Goal: Task Accomplishment & Management: Use online tool/utility

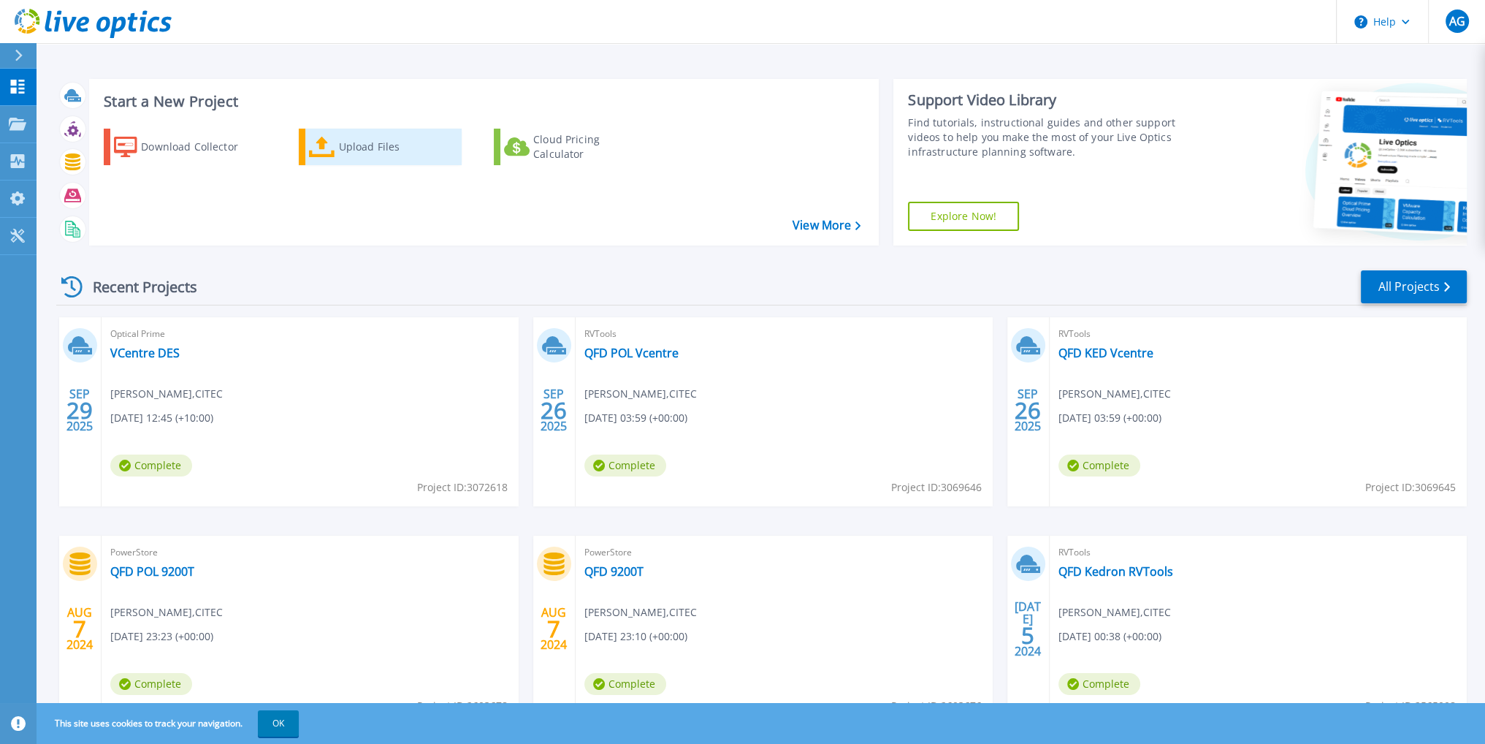
click at [348, 143] on div "Upload Files" at bounding box center [397, 146] width 117 height 29
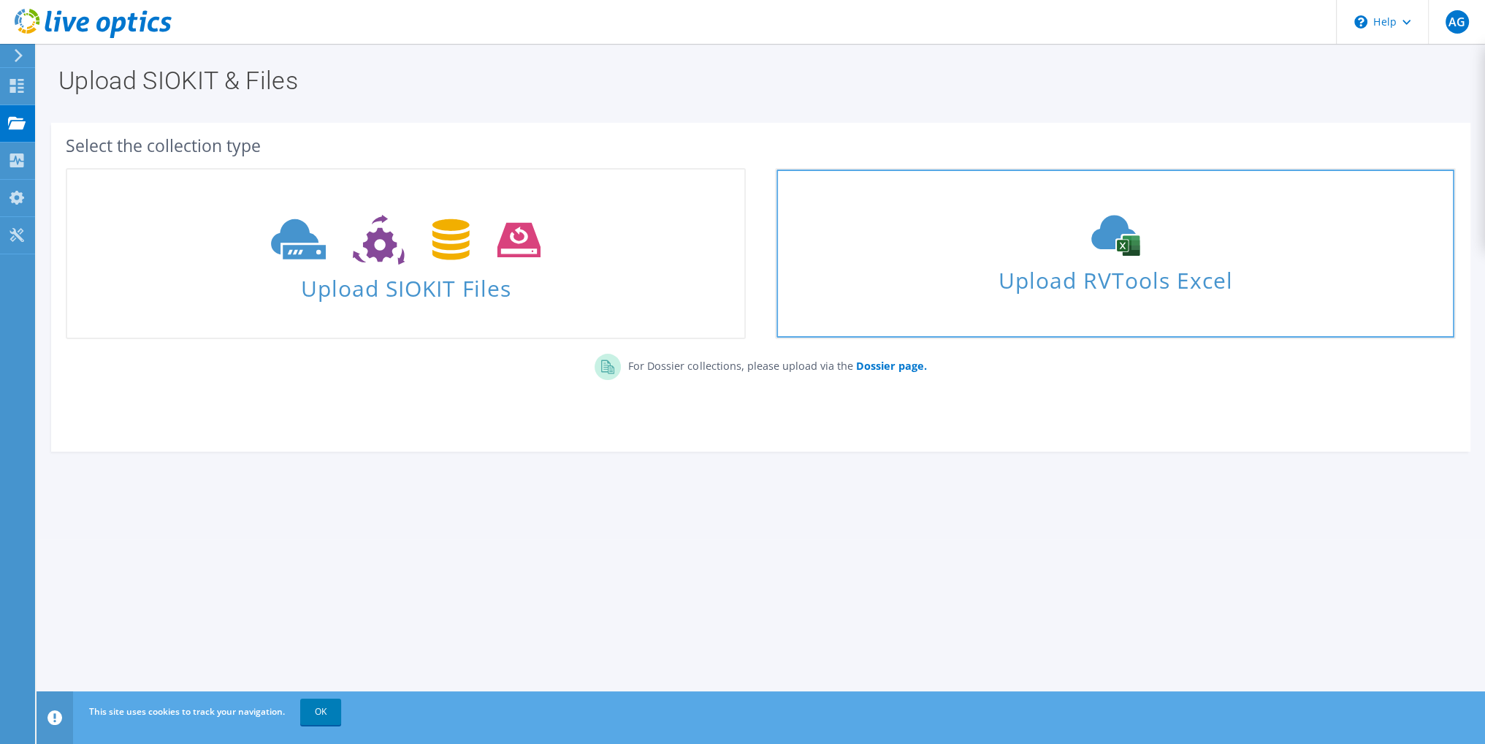
click at [1061, 245] on icon at bounding box center [1115, 235] width 219 height 41
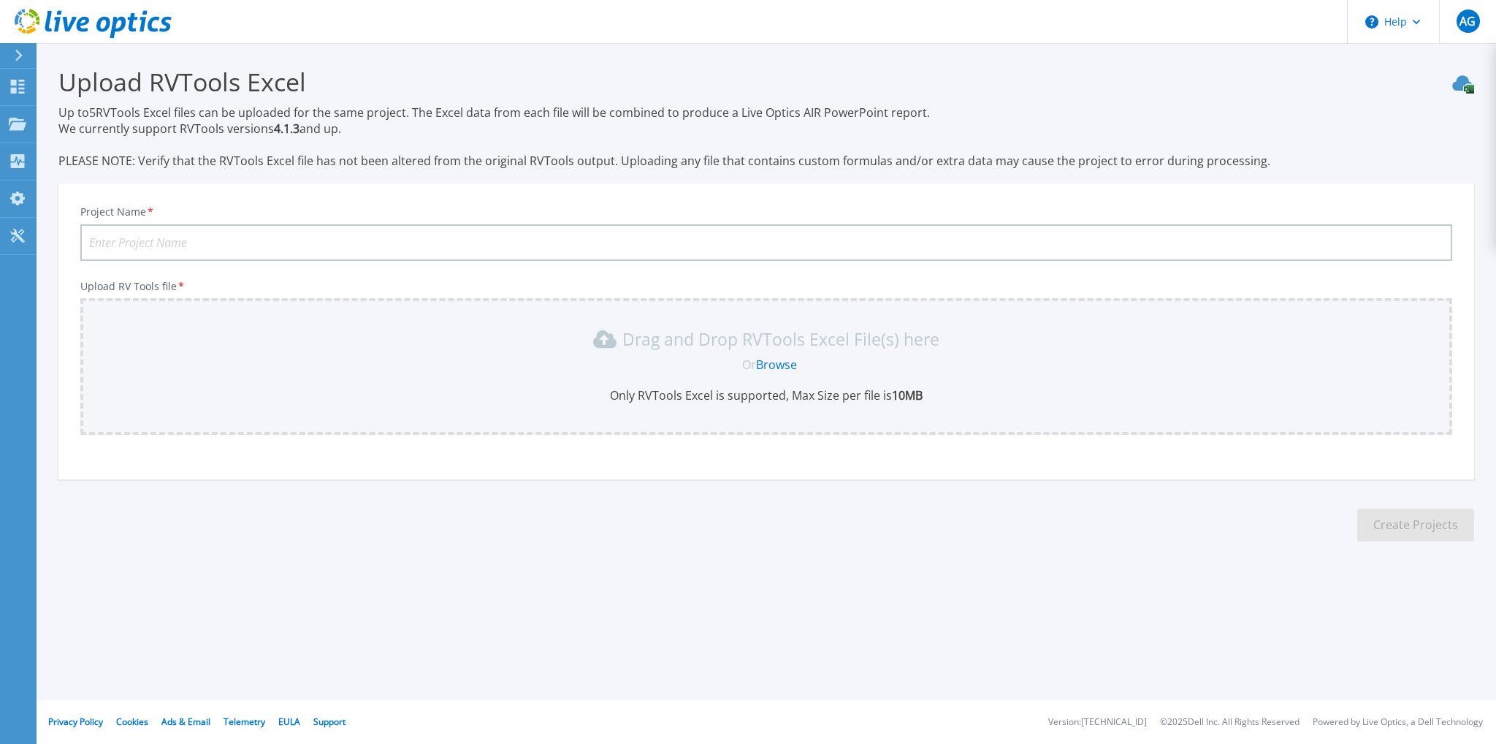
click at [1192, 80] on h3 "Upload RVTools Excel" at bounding box center [766, 82] width 1416 height 34
click at [788, 367] on link "Browse" at bounding box center [776, 364] width 41 height 16
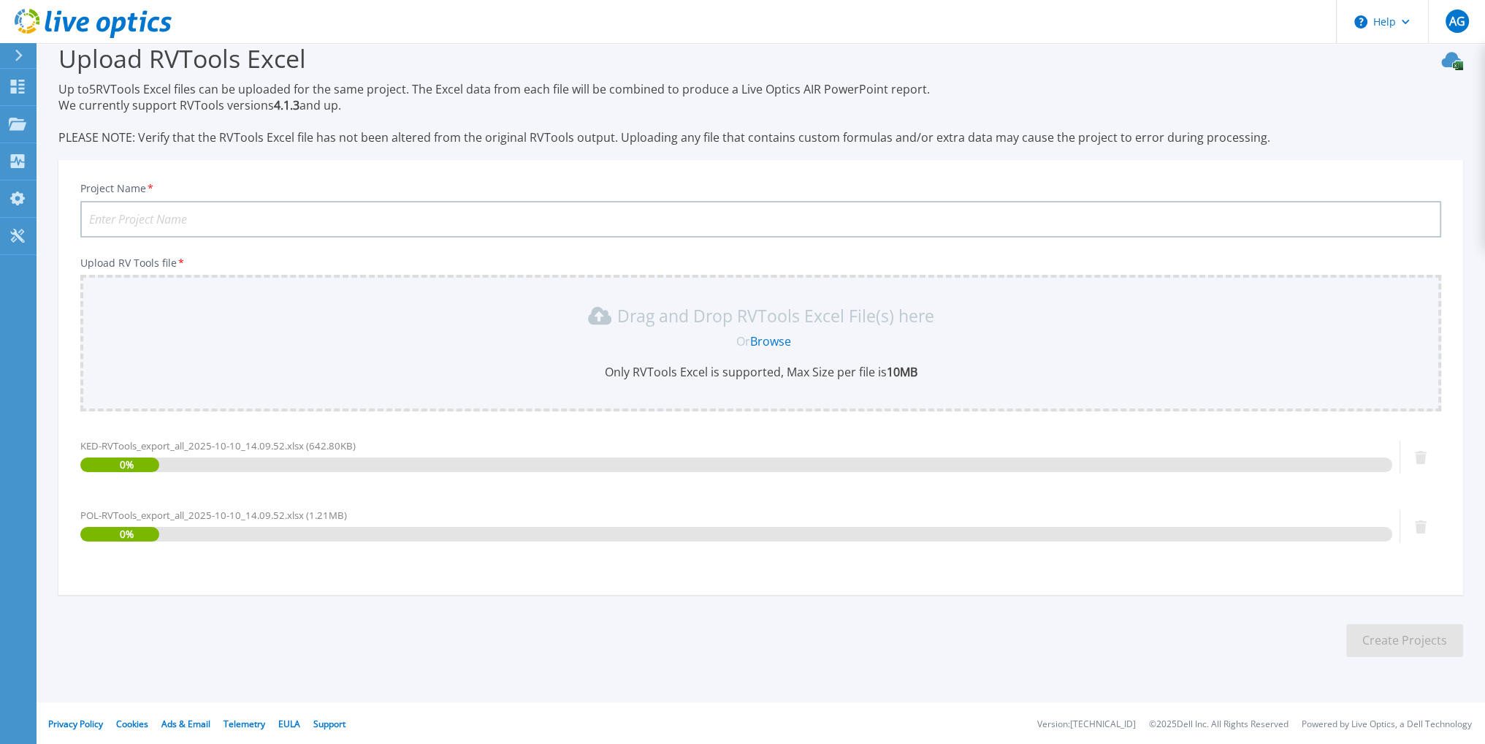
scroll to position [24, 0]
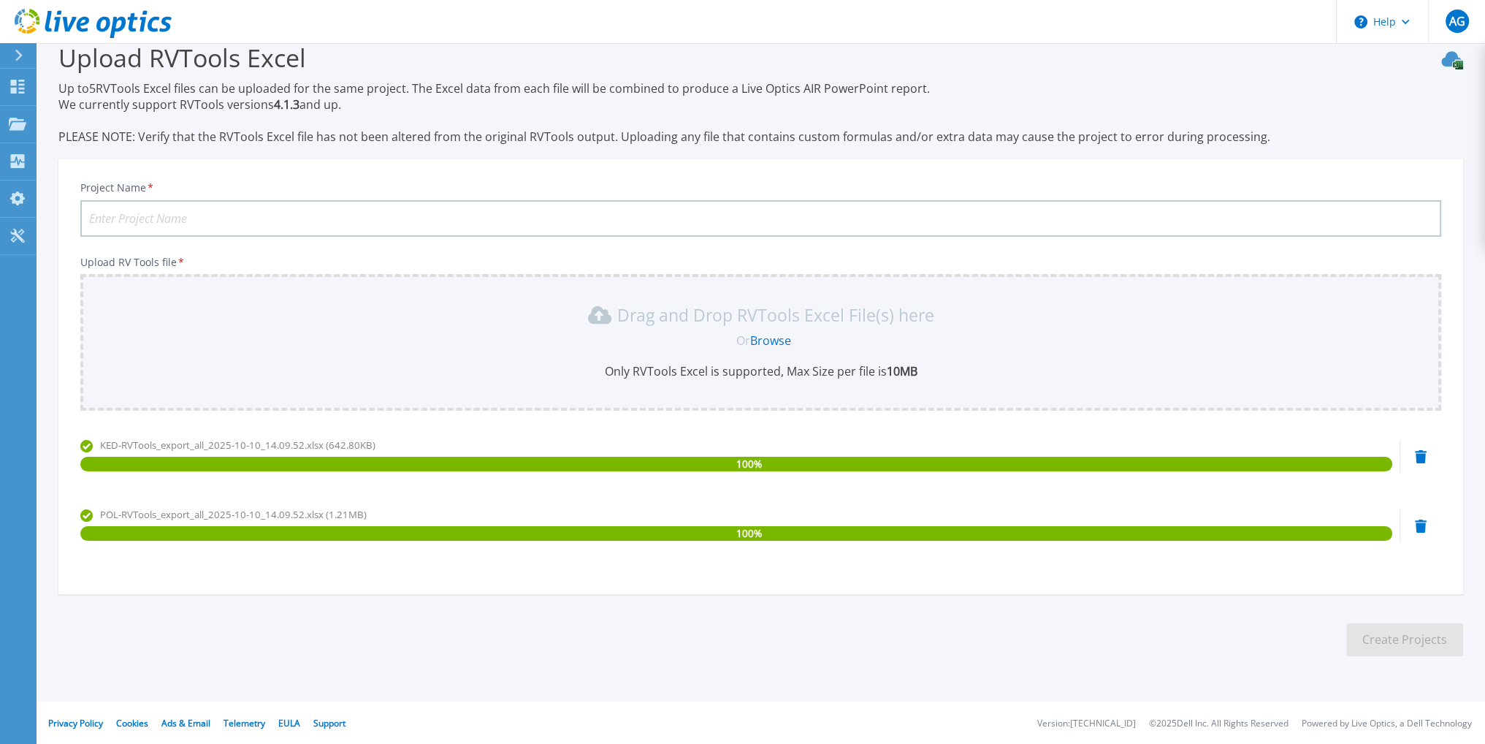
click at [177, 211] on input "Project Name *" at bounding box center [760, 218] width 1361 height 37
type input "QFD Vcentre"
click at [1435, 649] on button "Create Projects" at bounding box center [1404, 639] width 117 height 33
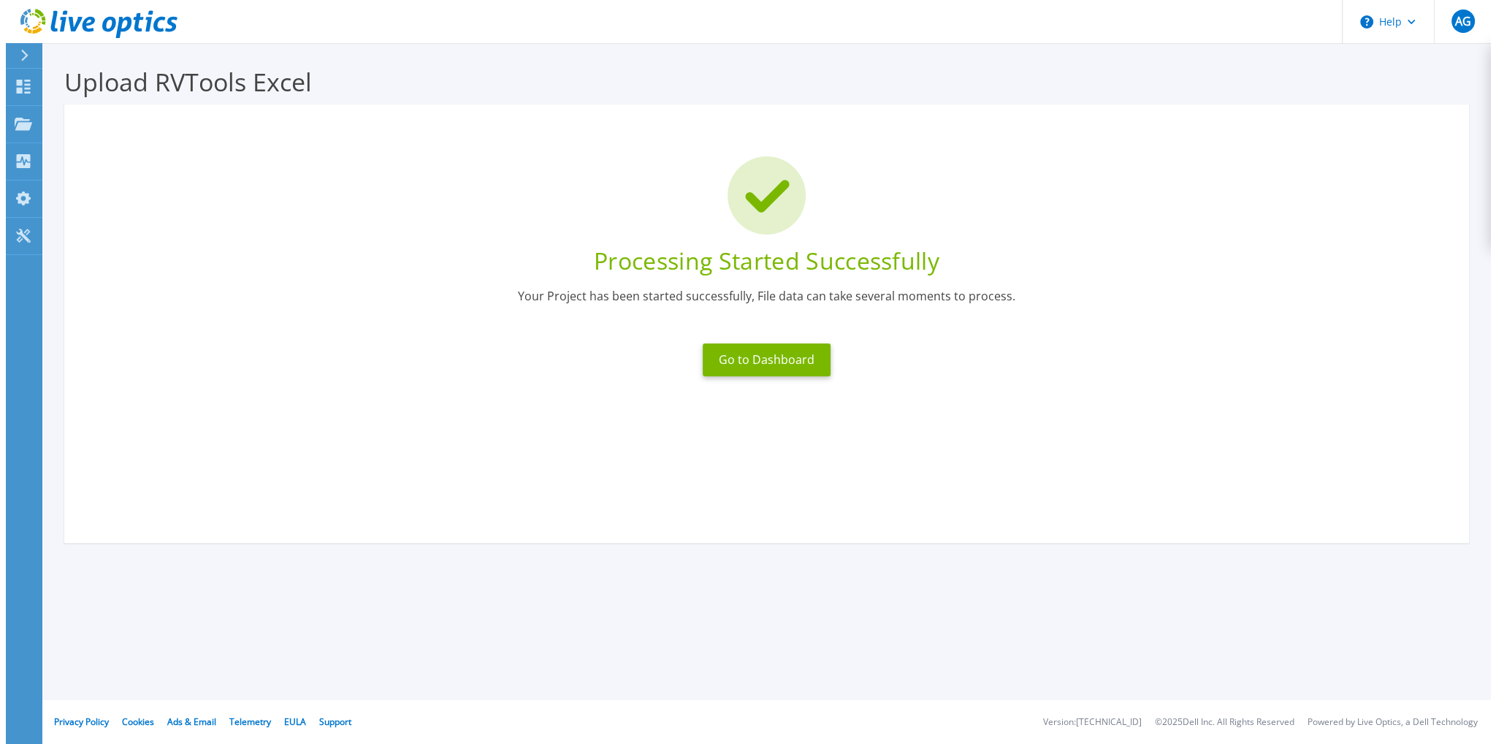
scroll to position [0, 0]
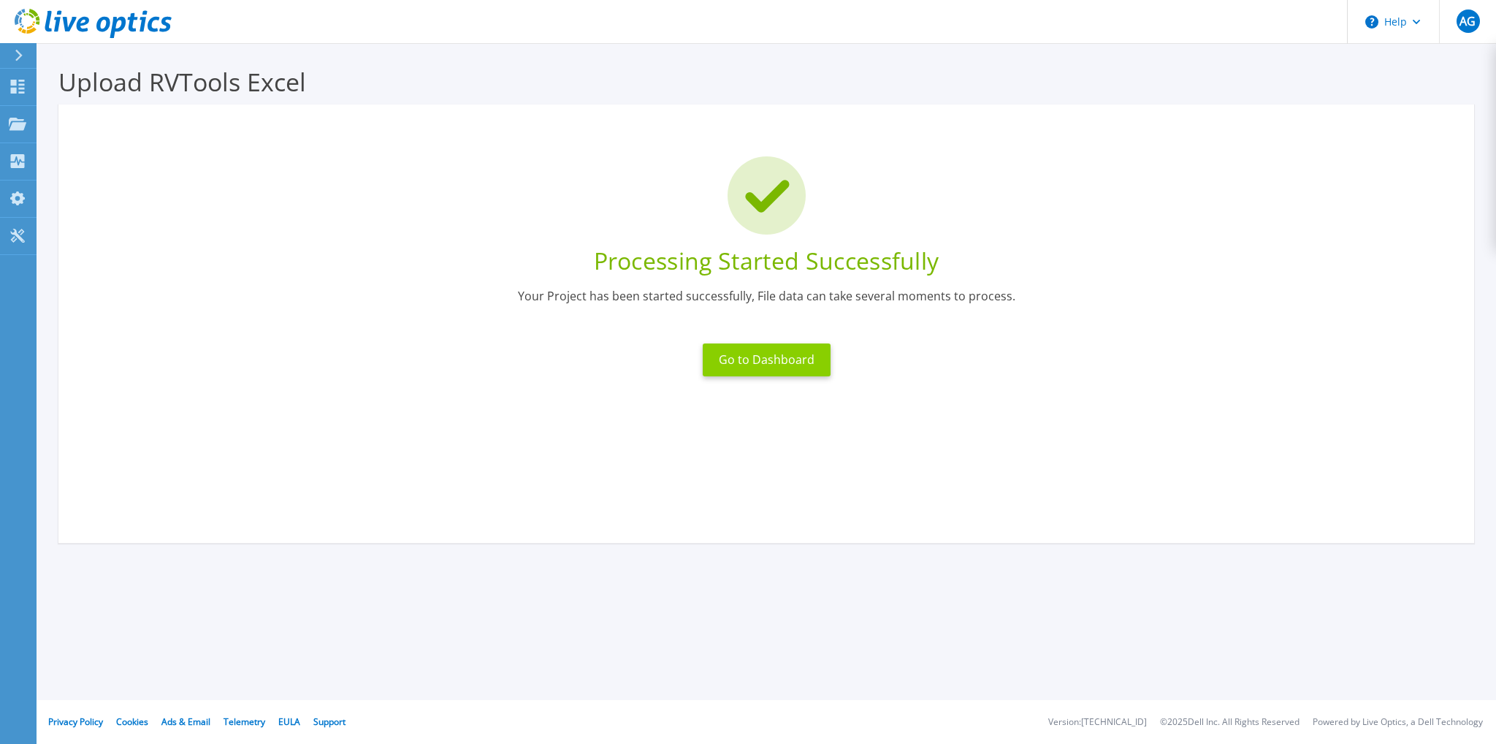
click at [744, 362] on button "Go to Dashboard" at bounding box center [767, 359] width 128 height 33
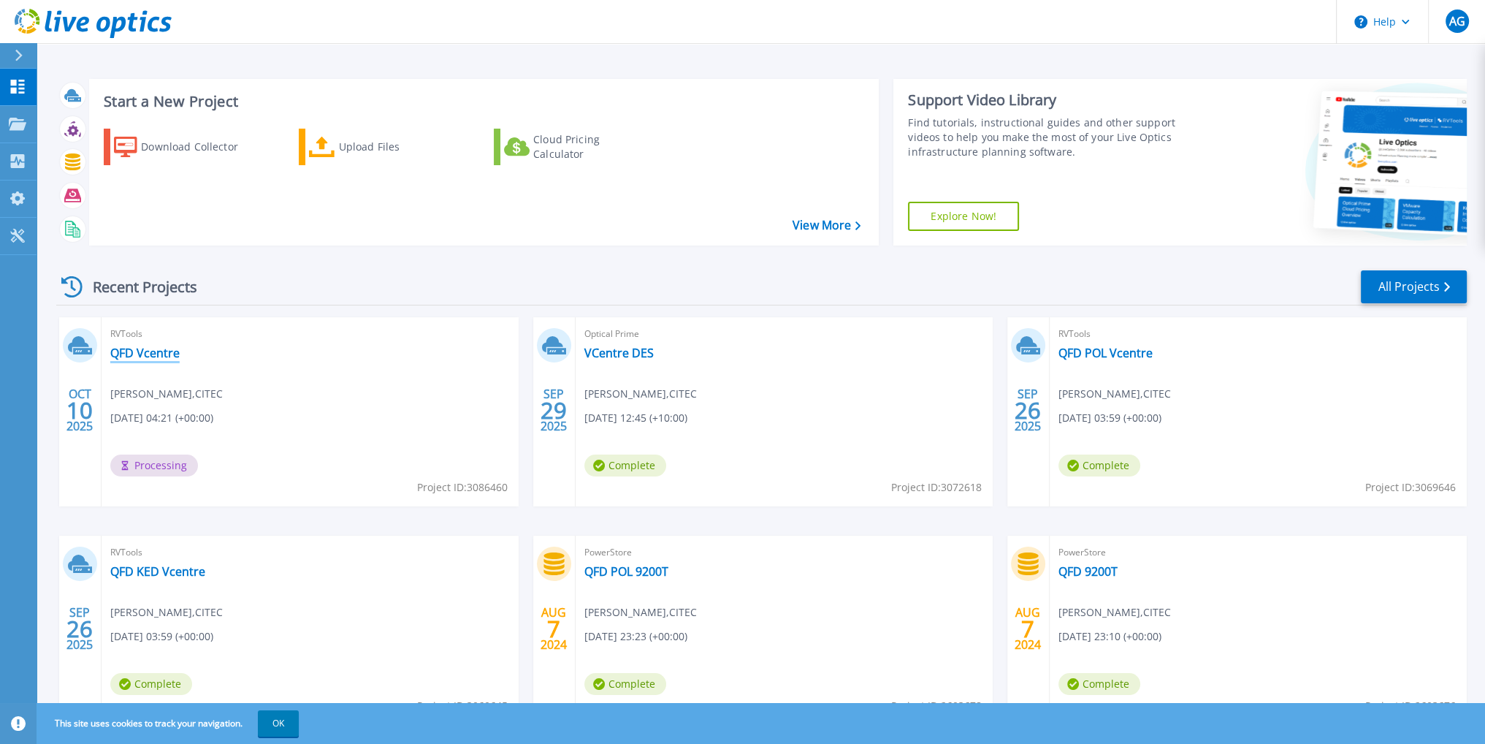
click at [155, 354] on link "QFD Vcentre" at bounding box center [144, 353] width 69 height 15
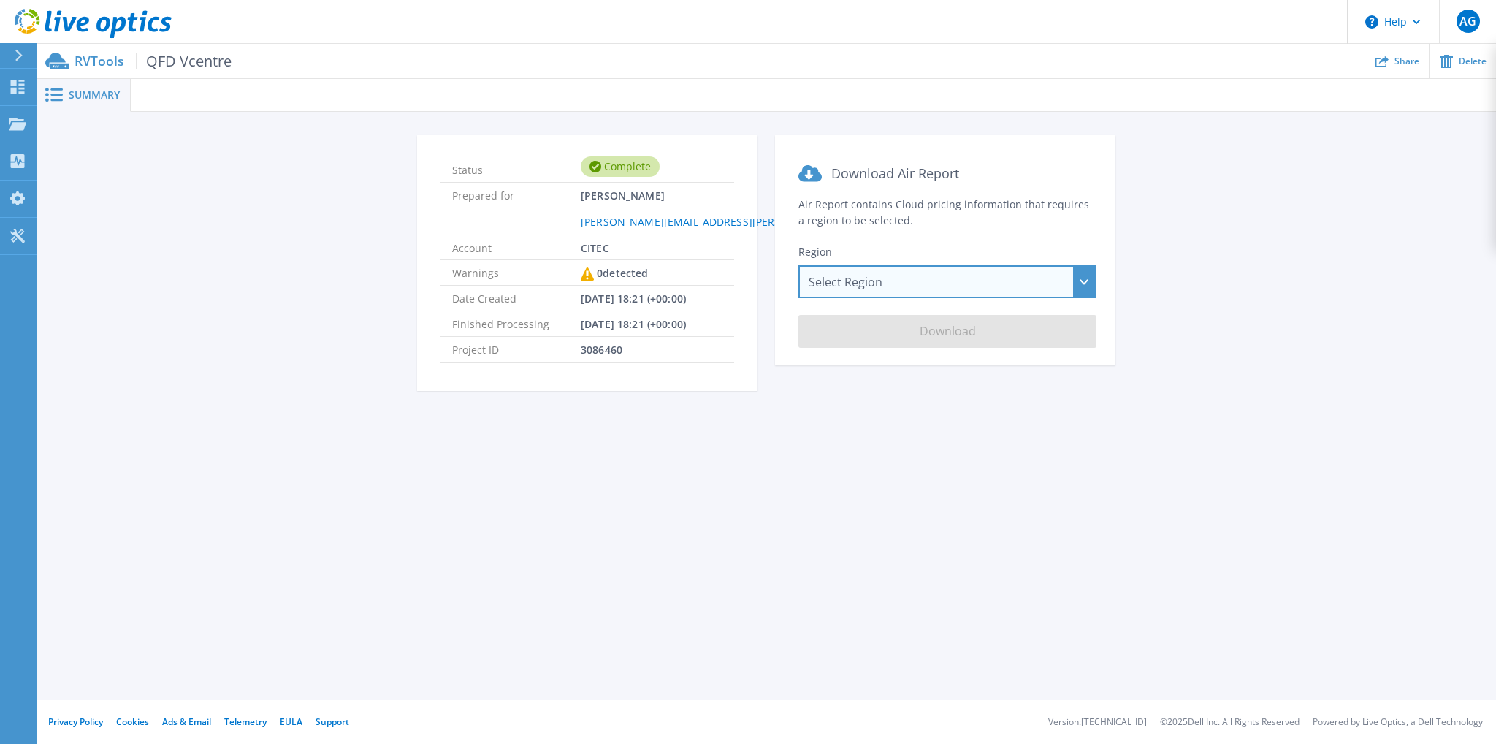
click at [926, 282] on div "Select Region Asia Pacific (Hong Kong) Asia Pacific (Mumbai) Asia Pacific (Seou…" at bounding box center [947, 281] width 298 height 33
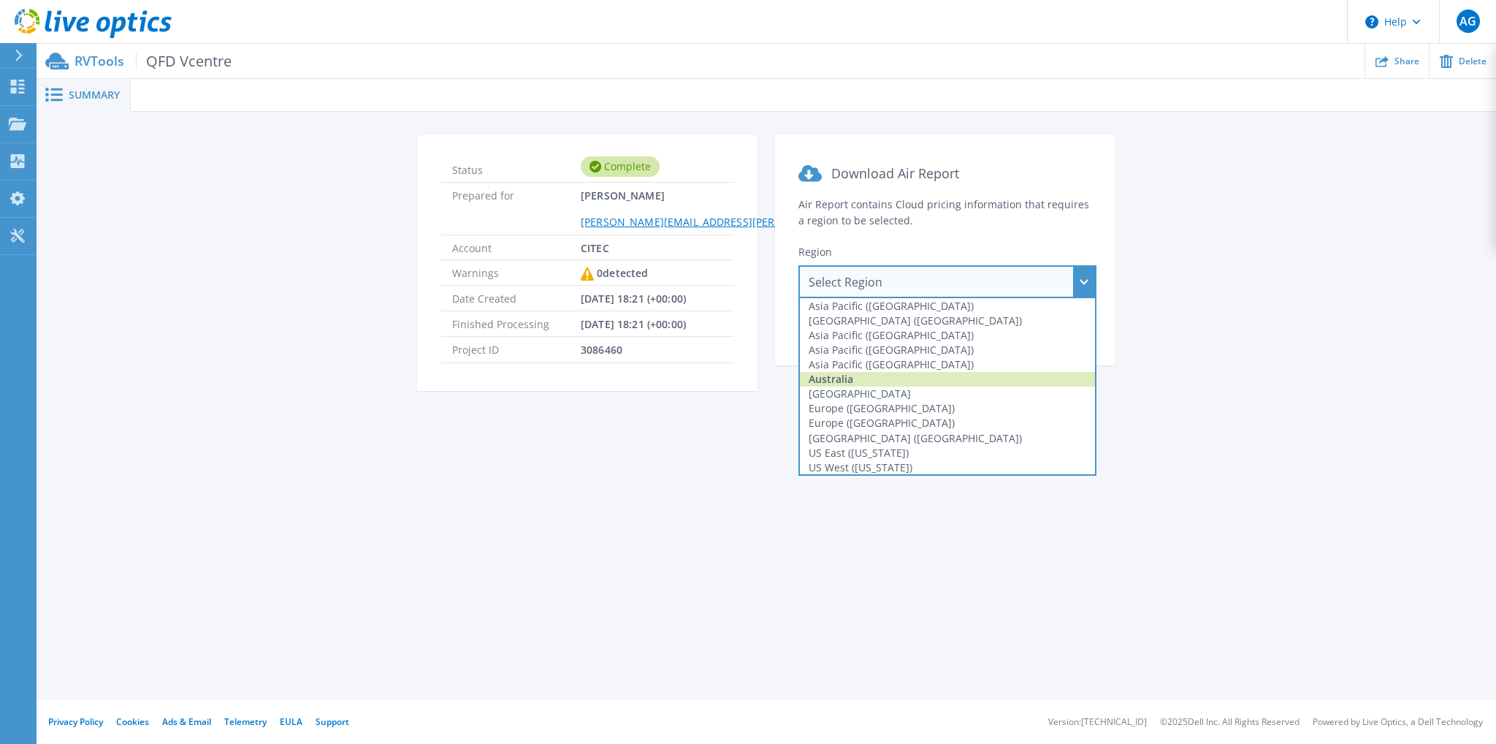
click at [903, 375] on div "Australia" at bounding box center [947, 379] width 295 height 15
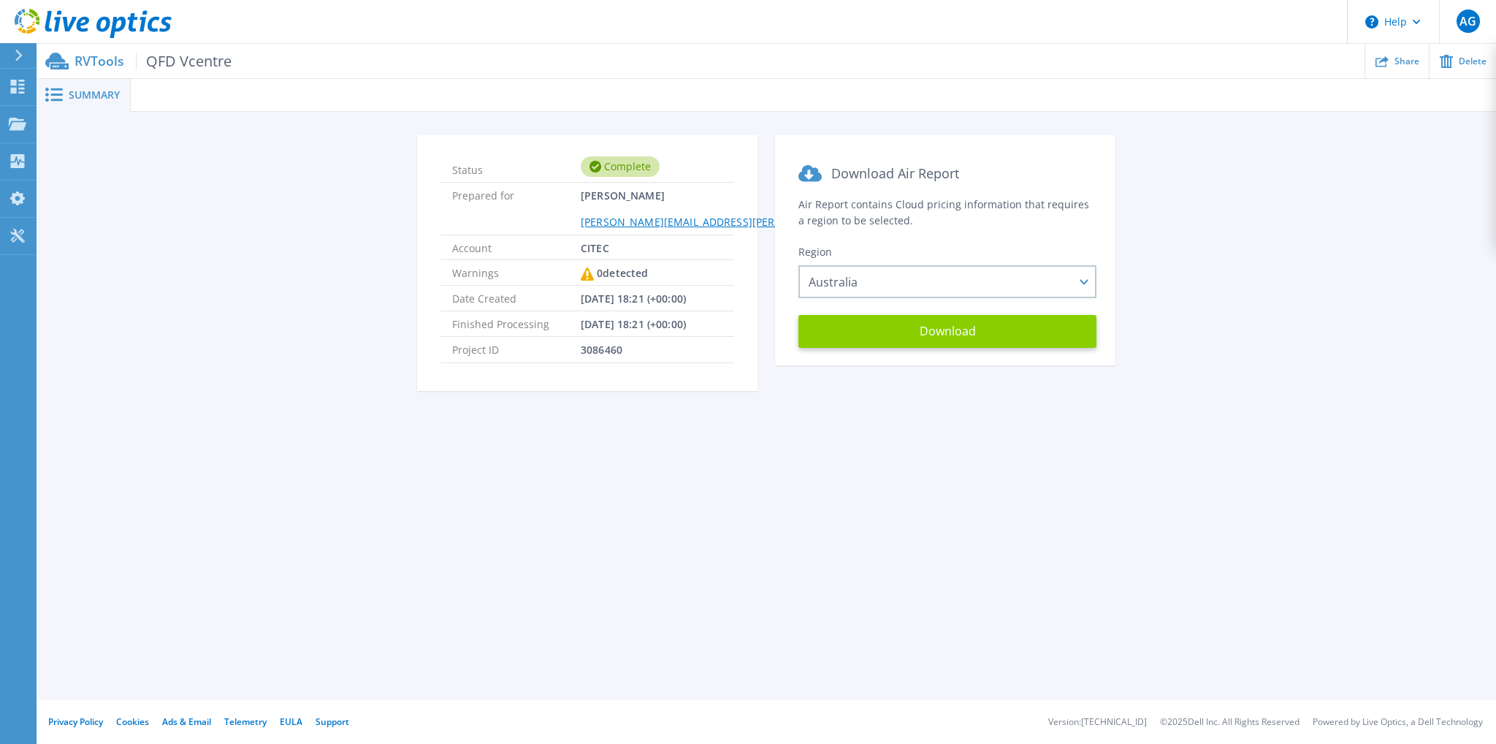
click at [946, 340] on button "Download" at bounding box center [947, 331] width 298 height 33
click at [951, 526] on div "Summary Status Complete Prepared for Arthur Gruchacz Arthur.Gruchacz@citec.chde…" at bounding box center [766, 350] width 1459 height 700
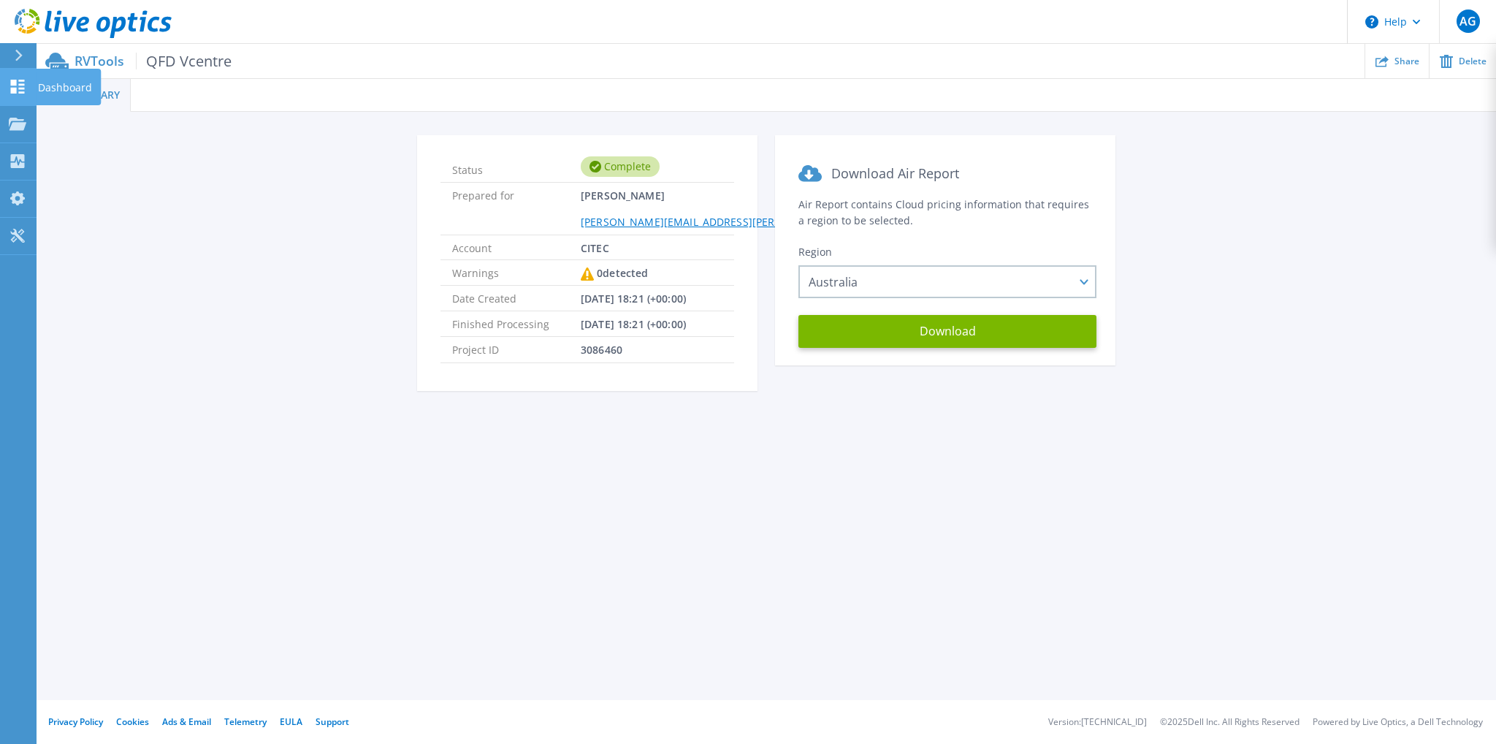
click at [62, 90] on p "Dashboard" at bounding box center [65, 88] width 54 height 38
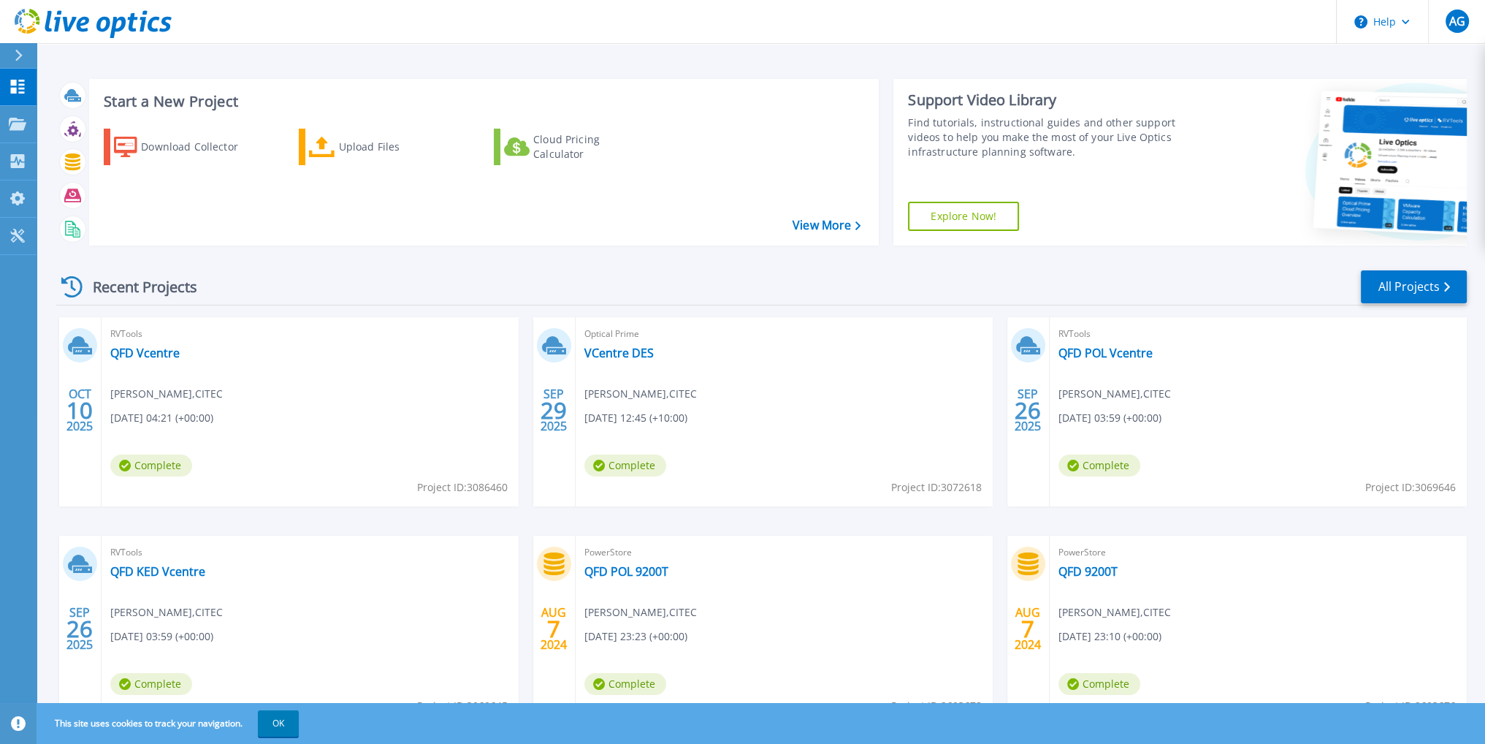
click at [456, 375] on div "RVTools QFD Vcentre Arthur Gruchacz , CITEC 10/10/2025, 04:21 (+00:00) Complete…" at bounding box center [310, 411] width 417 height 189
click at [498, 335] on span "RVTools" at bounding box center [310, 334] width 400 height 16
click at [124, 346] on link "QFD Vcentre" at bounding box center [144, 353] width 69 height 15
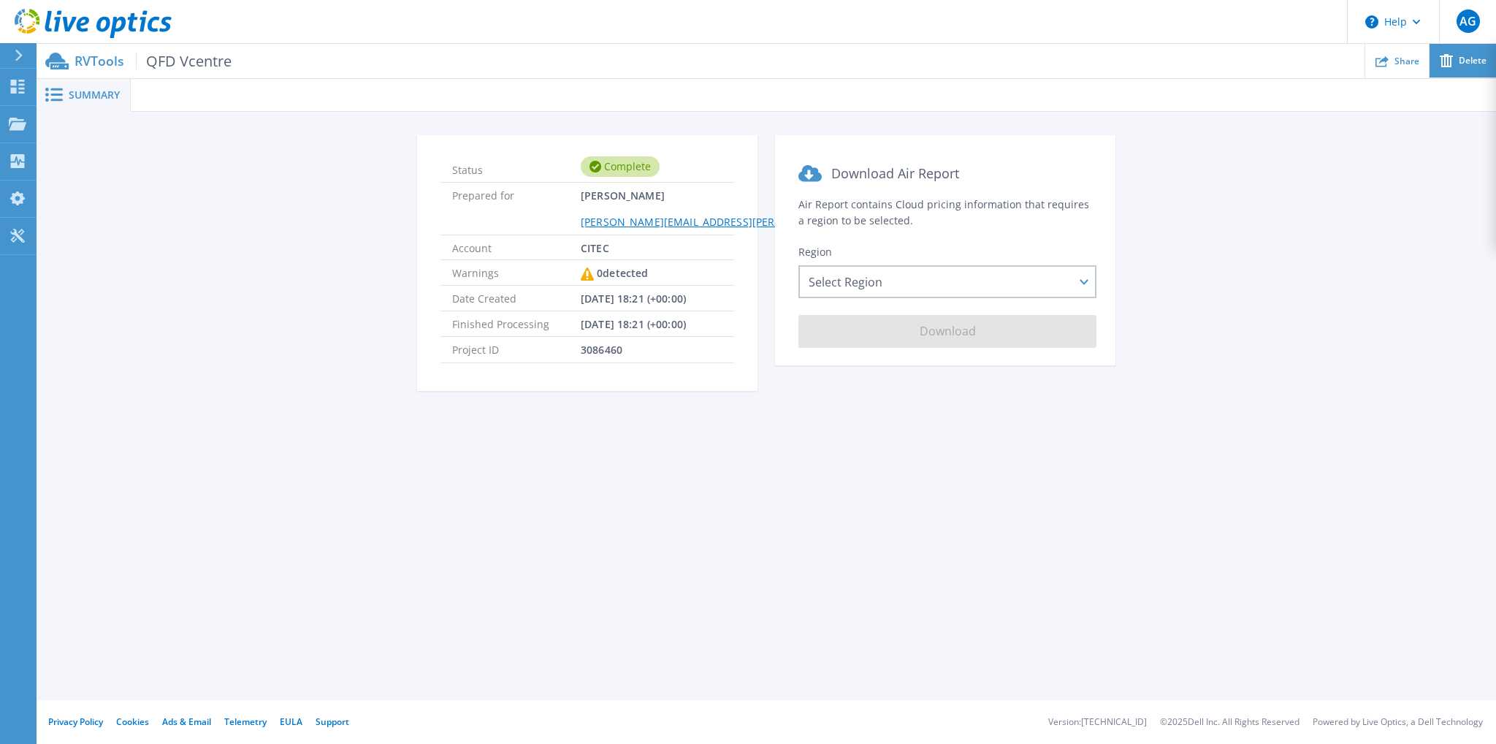
click at [1459, 56] on span "Delete" at bounding box center [1473, 60] width 28 height 9
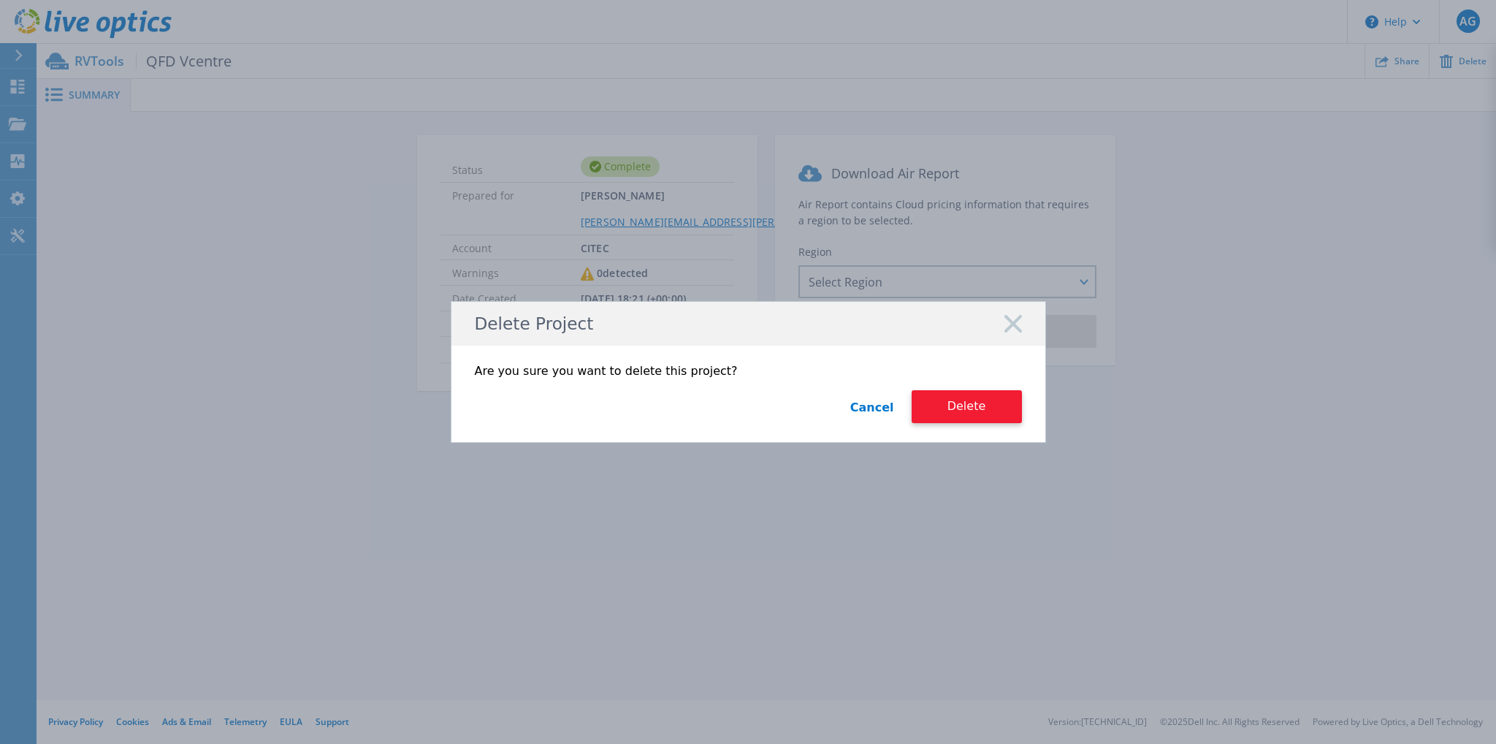
click at [941, 408] on button "Delete" at bounding box center [967, 406] width 110 height 33
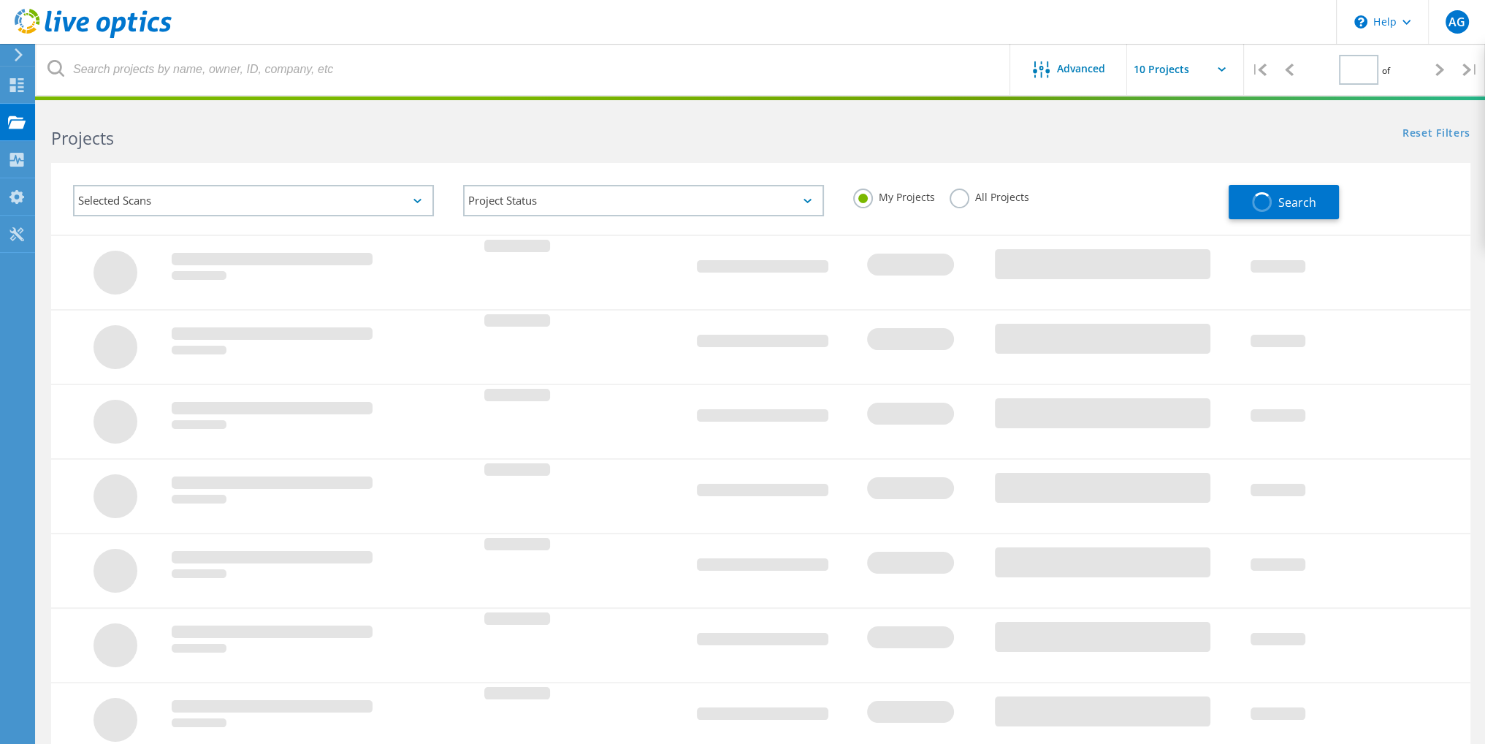
type input "1"
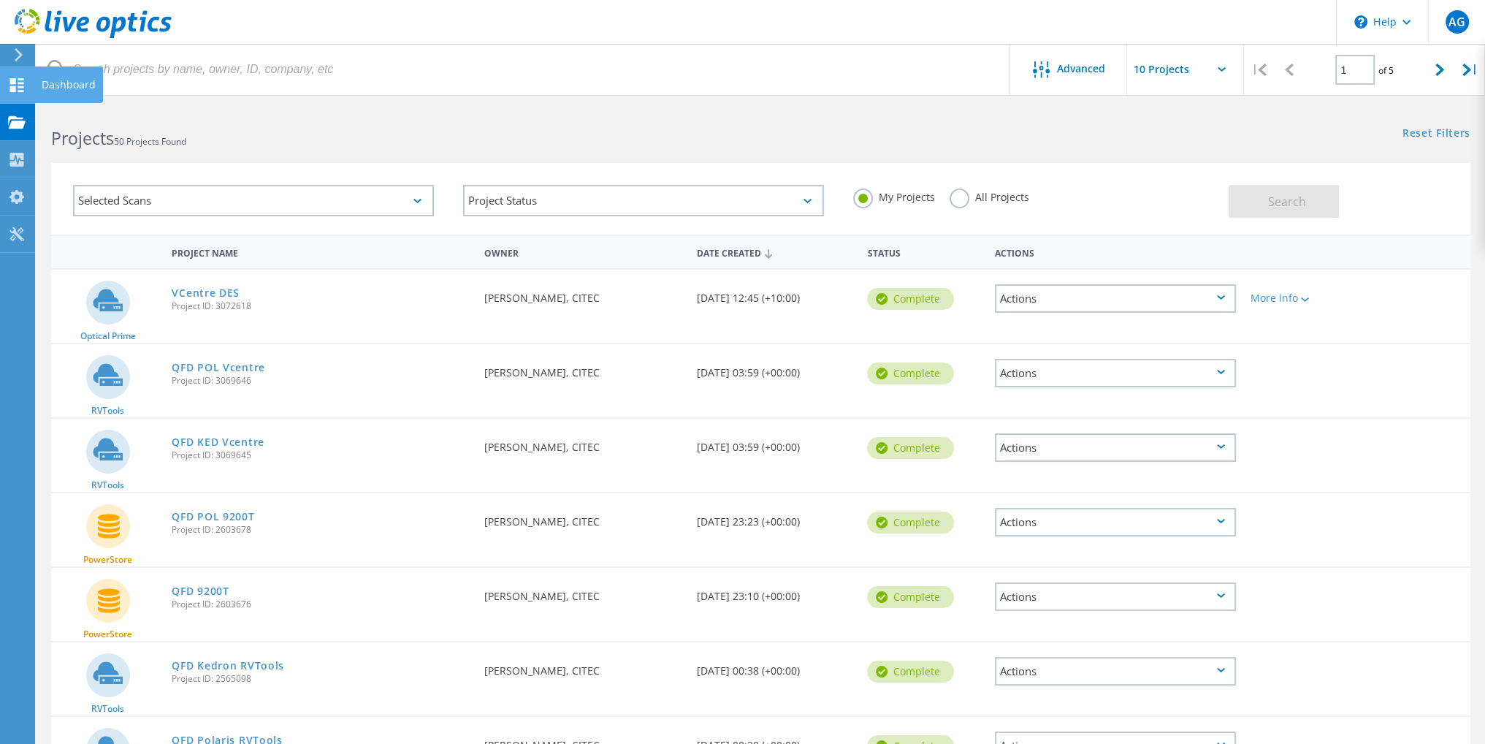
click at [11, 83] on icon at bounding box center [17, 85] width 18 height 14
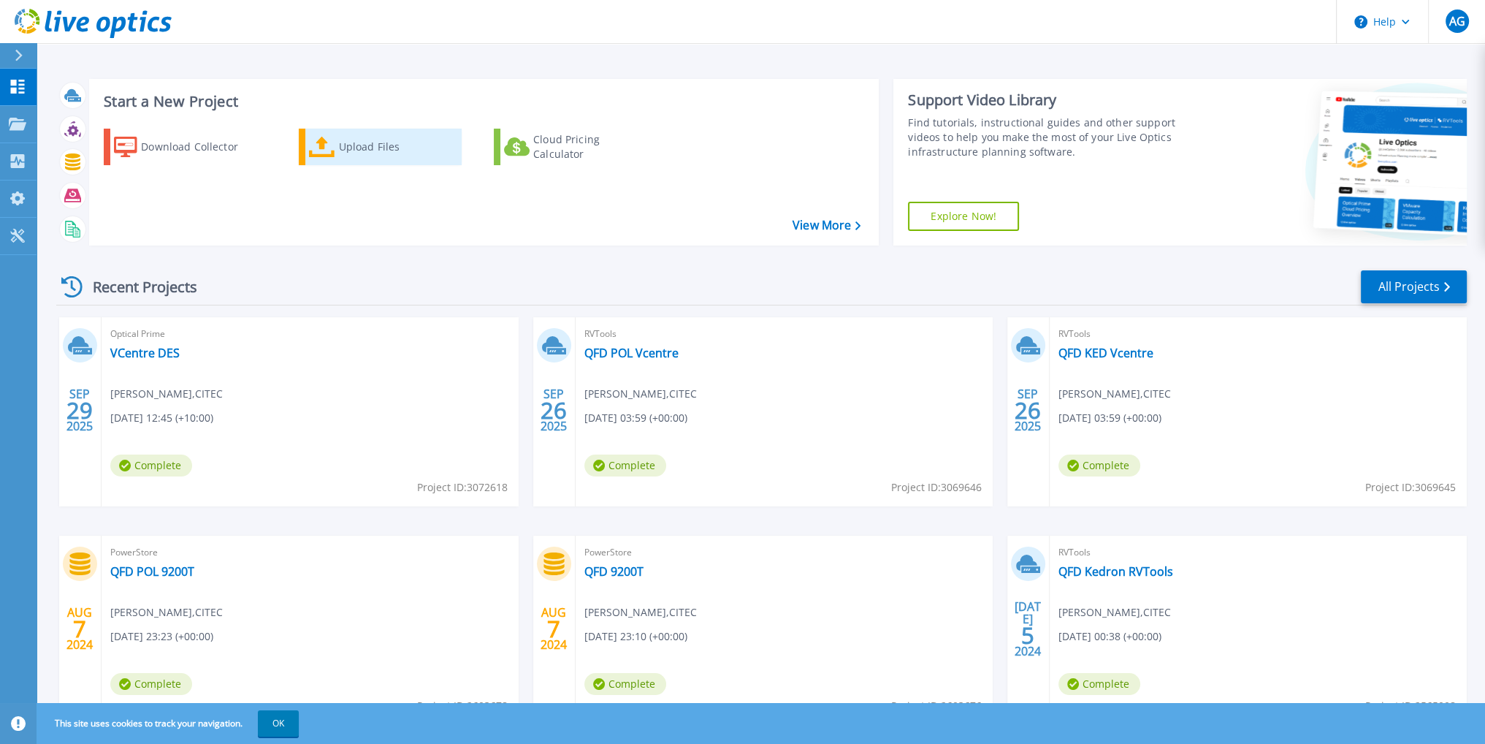
click at [400, 147] on div "Upload Files" at bounding box center [397, 146] width 117 height 29
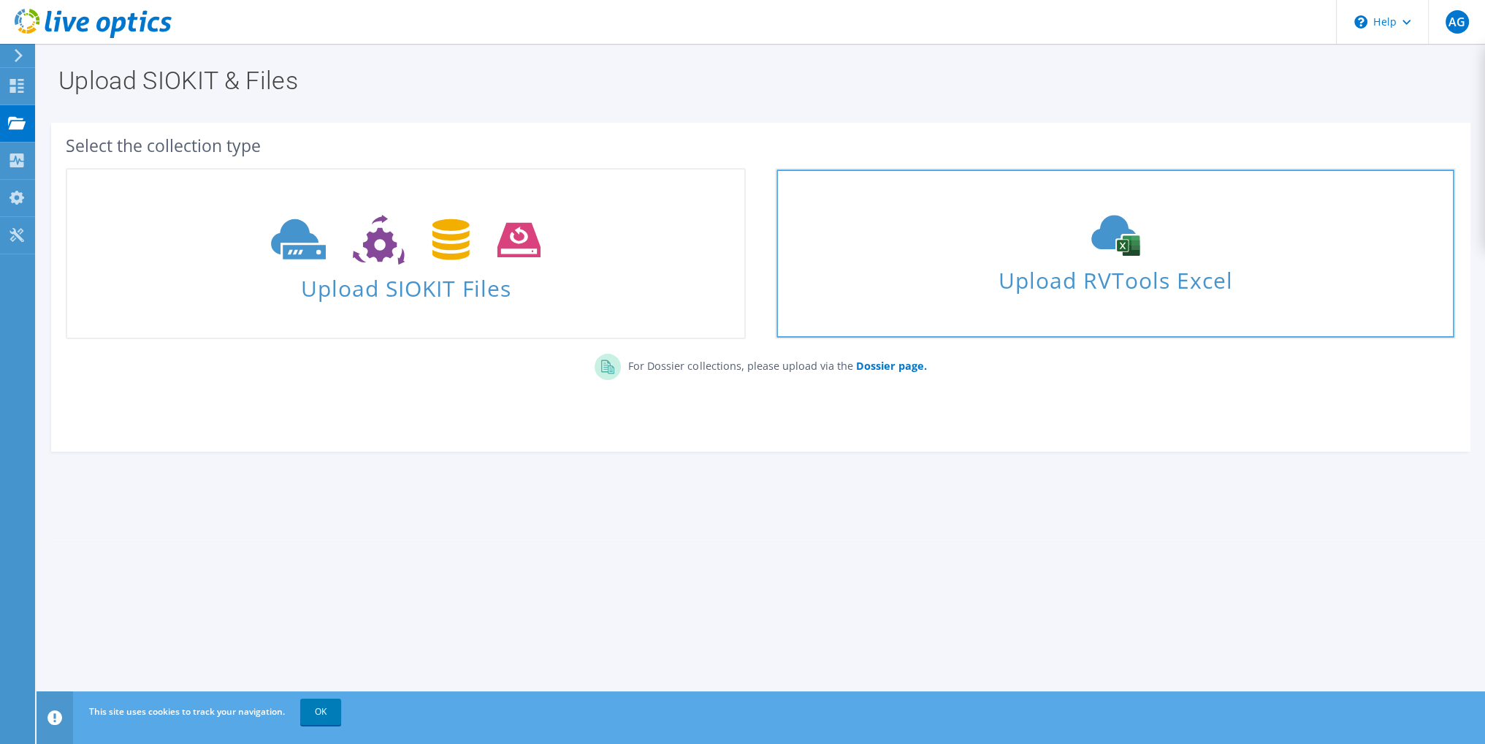
click at [1159, 256] on div "Upload RVTools Excel" at bounding box center [1115, 253] width 677 height 77
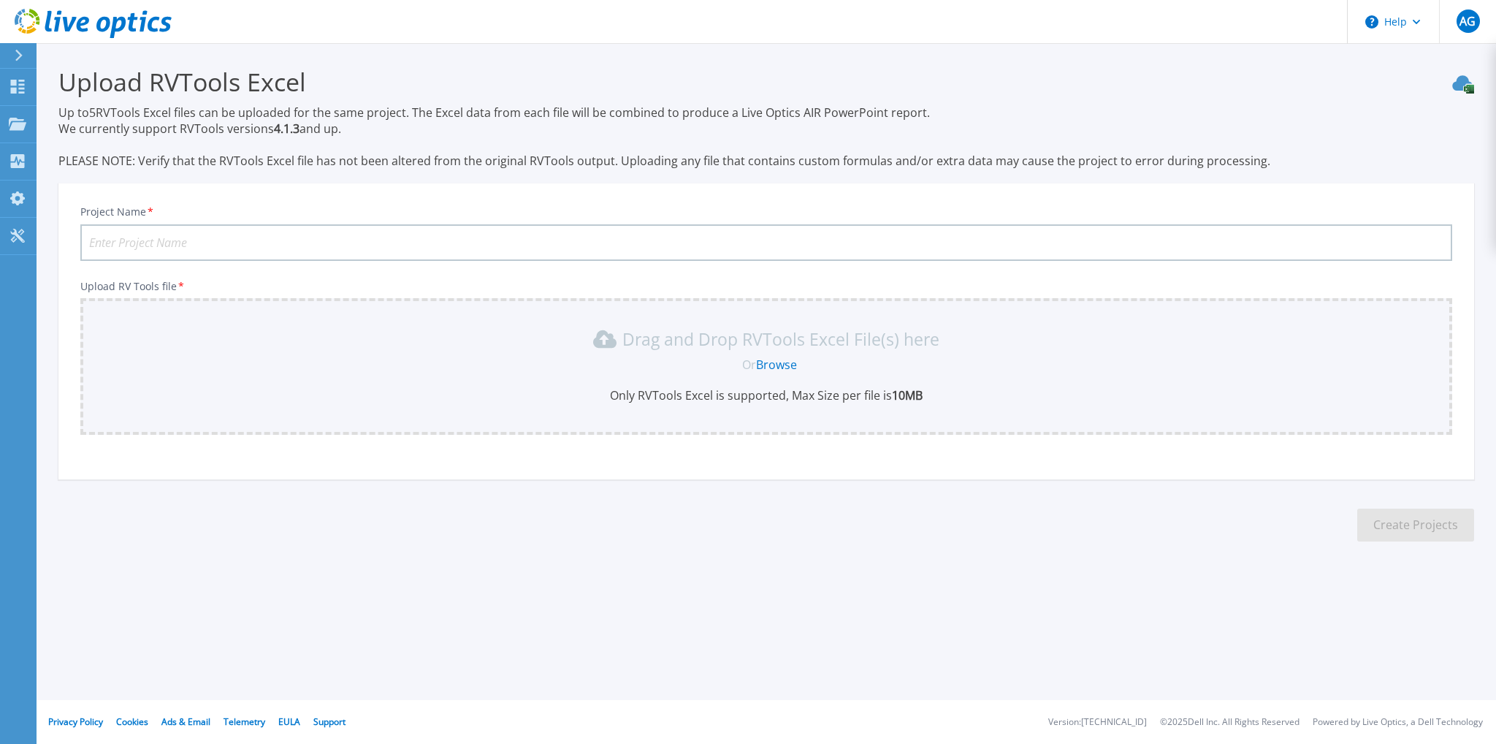
click at [177, 245] on input "Project Name *" at bounding box center [766, 242] width 1372 height 37
click at [219, 234] on input "QFD KED Vcentre" at bounding box center [766, 242] width 1372 height 37
type input "QFD KED Vcentre [DATE]"
click at [782, 363] on link "Browse" at bounding box center [776, 364] width 41 height 16
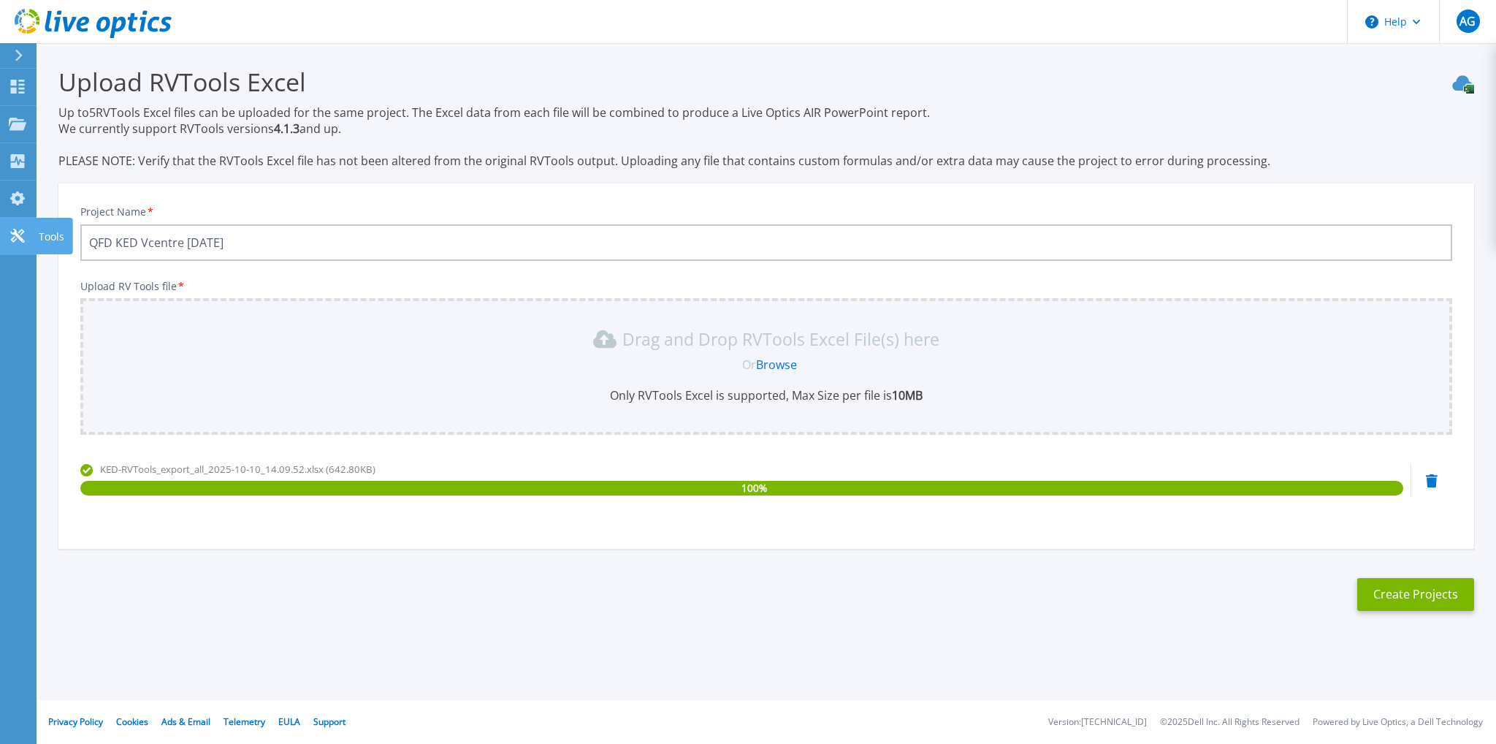
drag, startPoint x: 294, startPoint y: 240, endPoint x: 0, endPoint y: 240, distance: 294.4
click at [0, 240] on div "Help AG End User Arthur Gruchacz Arthur.Gruchacz@citec.chde.qld.gov.au CITEC My…" at bounding box center [748, 372] width 1496 height 744
click at [1438, 591] on button "Create Projects" at bounding box center [1415, 594] width 117 height 33
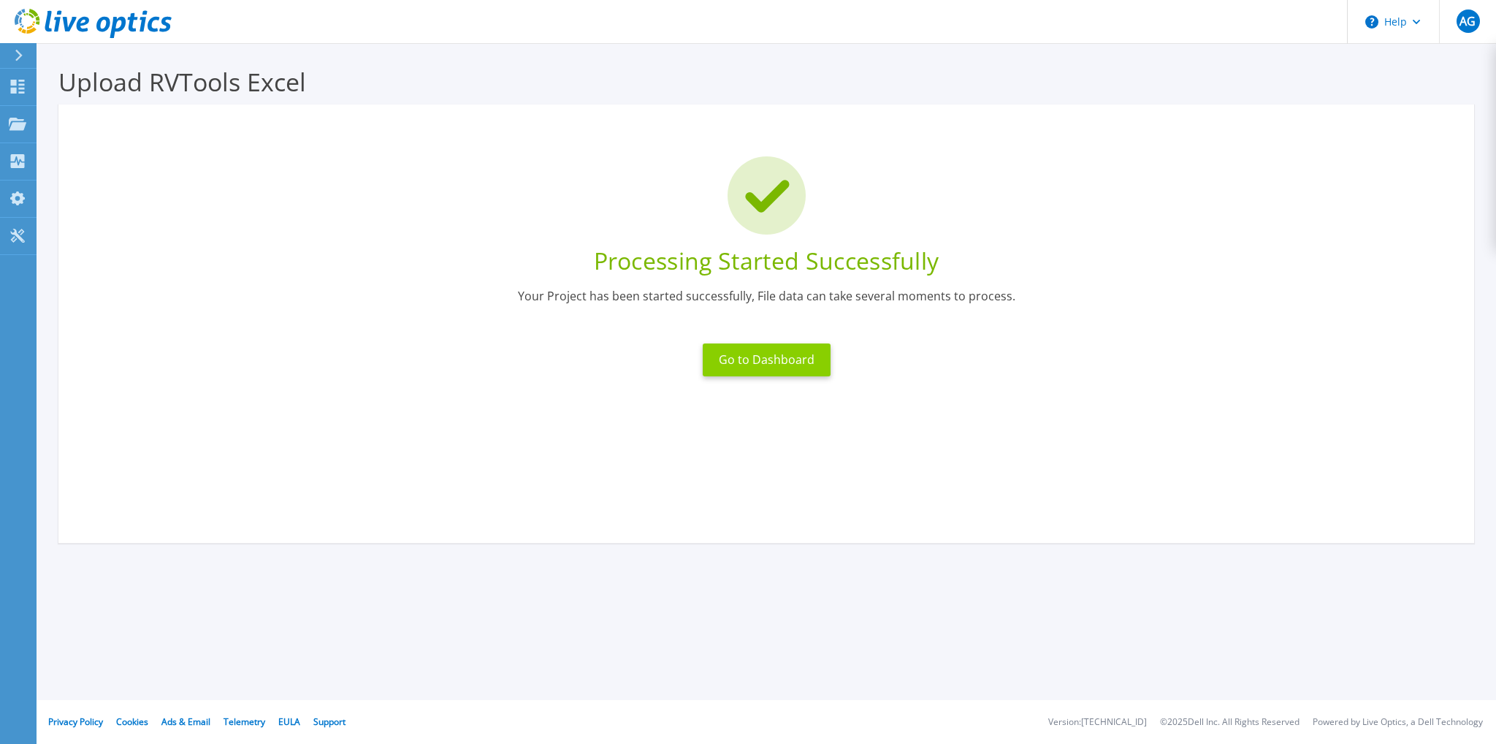
click at [766, 356] on button "Go to Dashboard" at bounding box center [767, 359] width 128 height 33
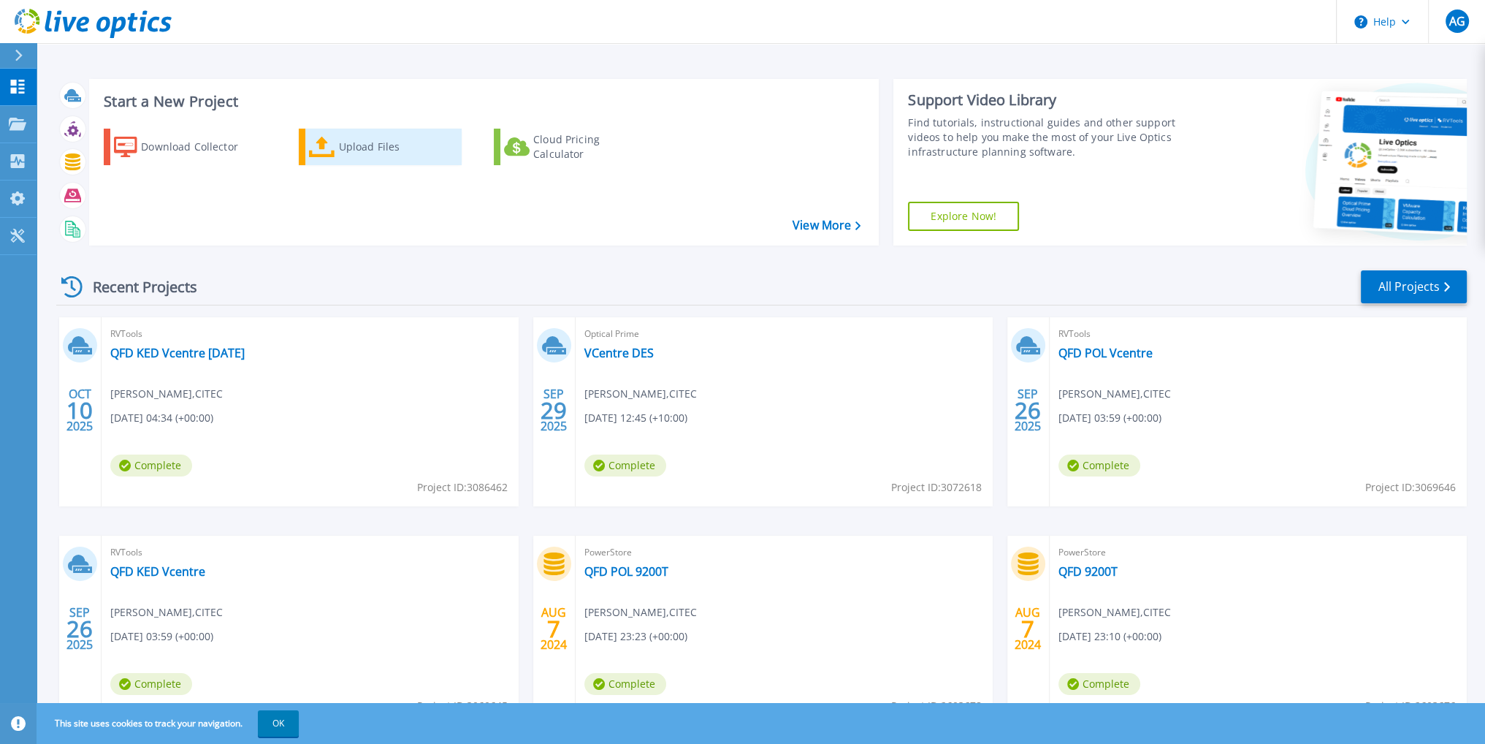
click at [435, 153] on div "Upload Files" at bounding box center [397, 146] width 117 height 29
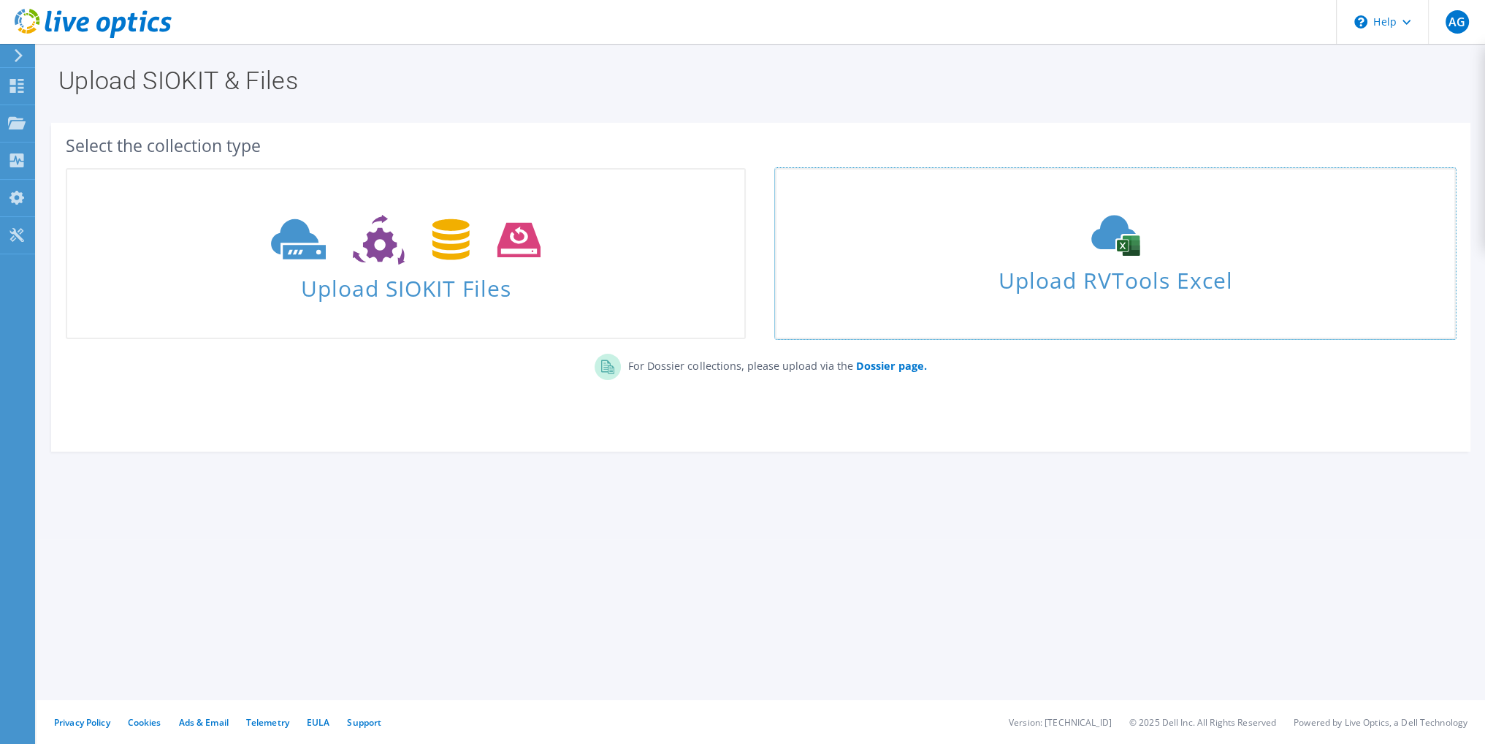
click at [1160, 258] on div "Upload RVTools Excel" at bounding box center [1115, 253] width 677 height 77
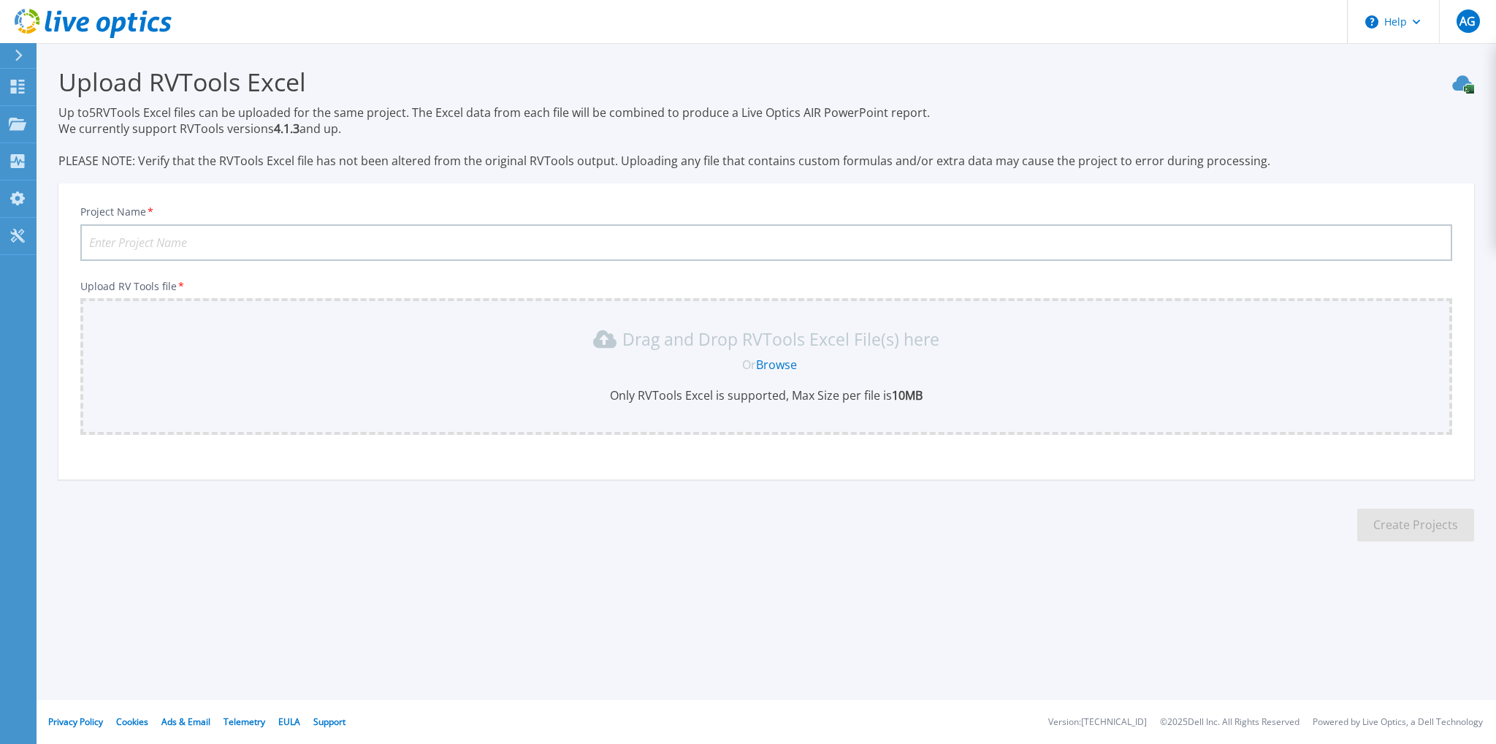
click at [137, 243] on input "Project Name *" at bounding box center [766, 242] width 1372 height 37
paste input "QFD KED Vcentre [DATE]"
click at [134, 240] on input "QFD KED Vcentre [DATE]" at bounding box center [766, 242] width 1372 height 37
type input "QFD POL Vcentre [DATE]"
click at [787, 361] on link "Browse" at bounding box center [776, 364] width 41 height 16
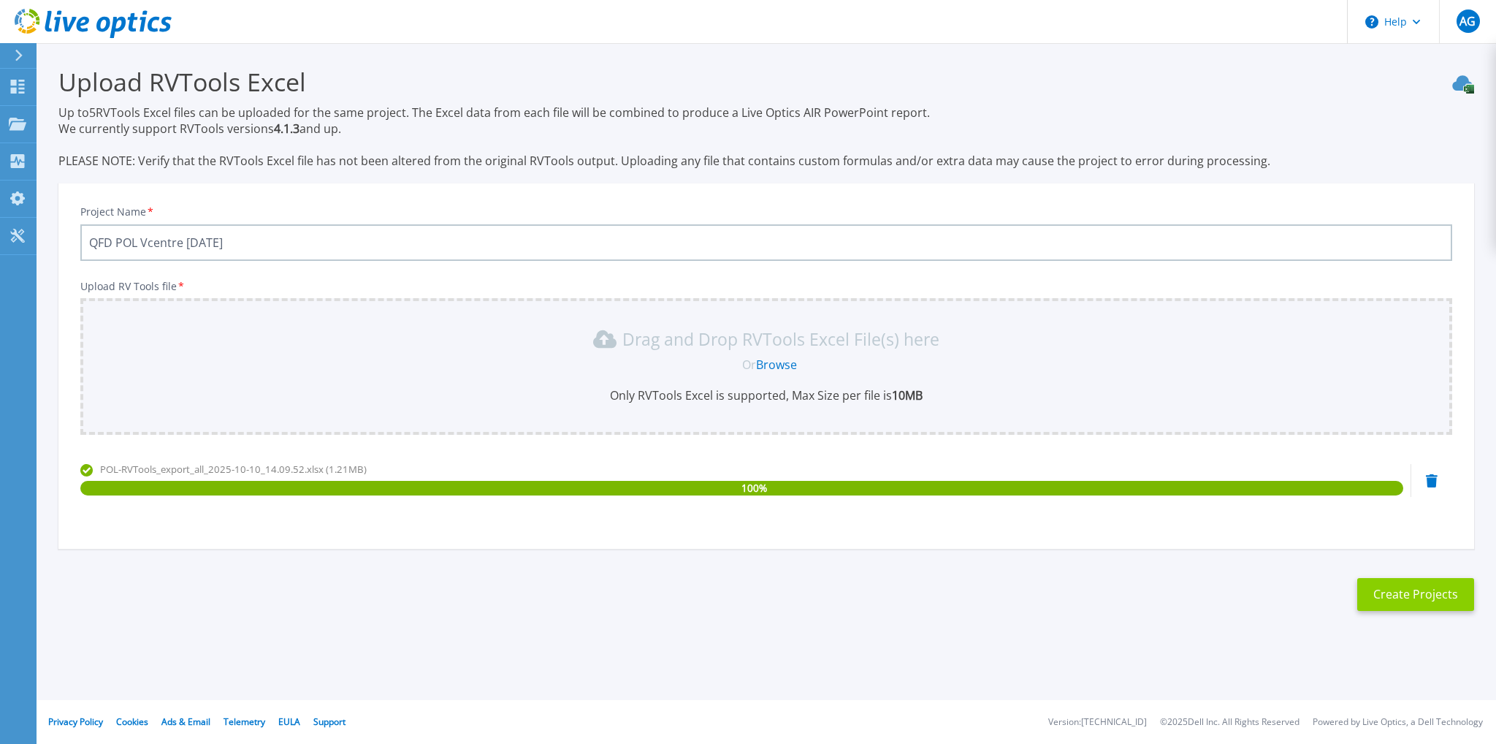
click at [1405, 595] on button "Create Projects" at bounding box center [1415, 594] width 117 height 33
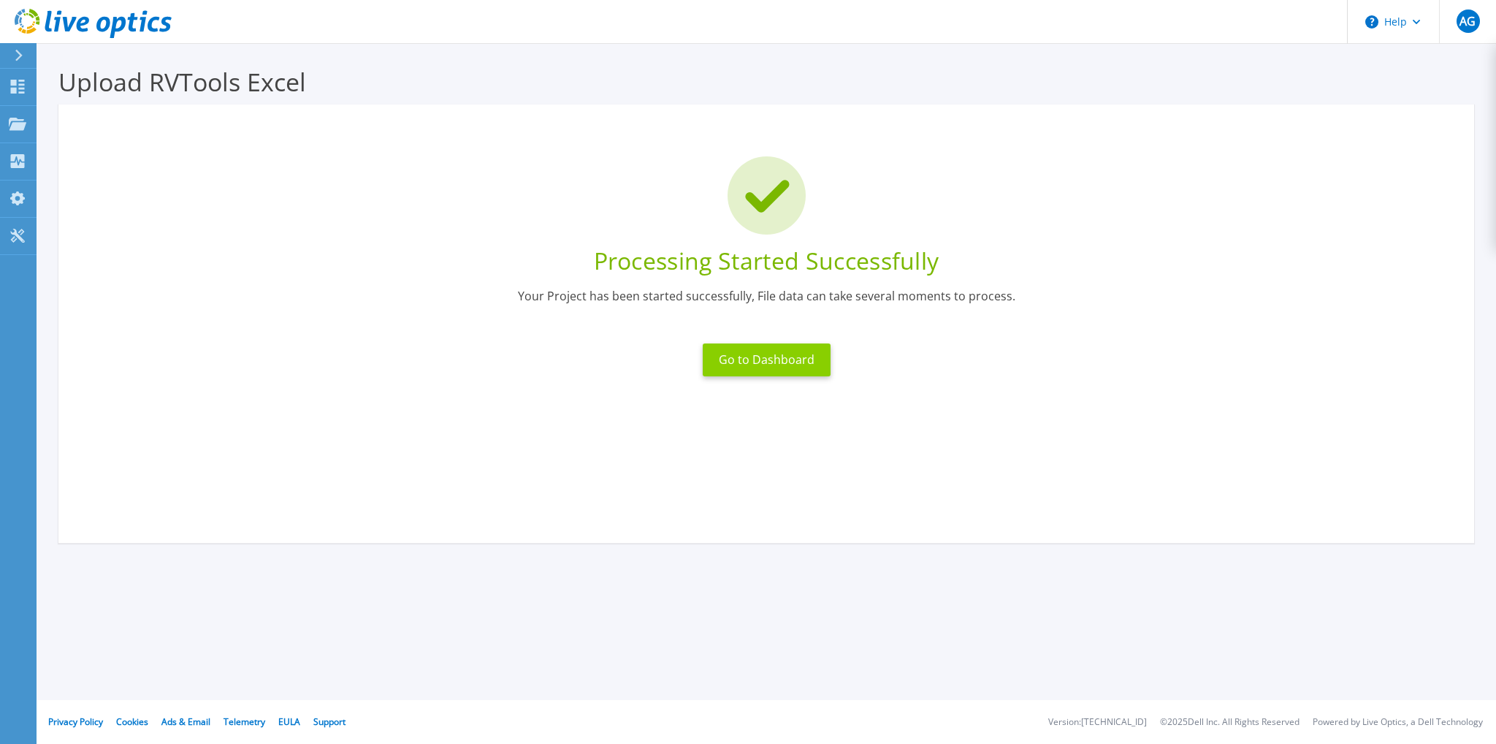
click at [776, 349] on button "Go to Dashboard" at bounding box center [767, 359] width 128 height 33
